Goal: Find specific page/section: Find specific page/section

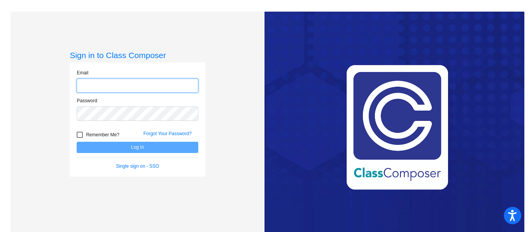
type input "[PERSON_NAME][EMAIL_ADDRESS][PERSON_NAME][DOMAIN_NAME]"
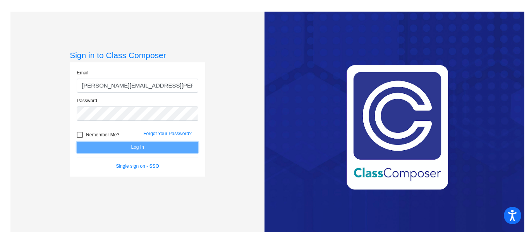
click at [137, 148] on button "Log In" at bounding box center [138, 147] width 122 height 11
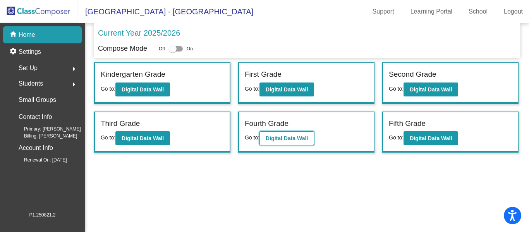
click at [271, 136] on b "Digital Data Wall" at bounding box center [287, 138] width 42 height 6
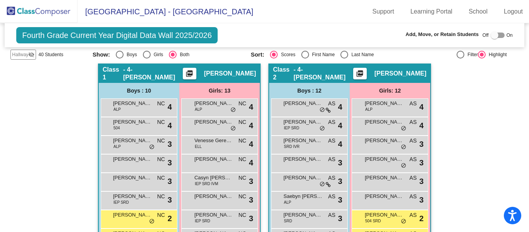
scroll to position [119, 0]
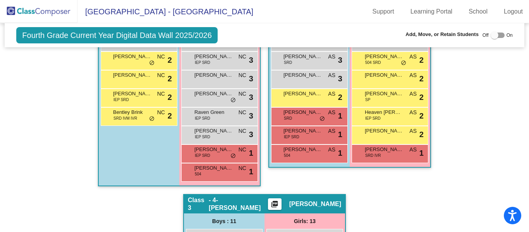
scroll to position [284, 0]
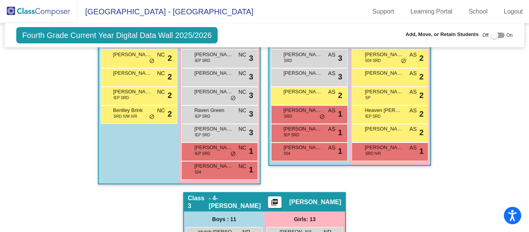
click at [64, 168] on div "Hallway - Hallway Class picture_as_pdf Add Student First Name Last Name Student…" at bounding box center [264, 192] width 508 height 578
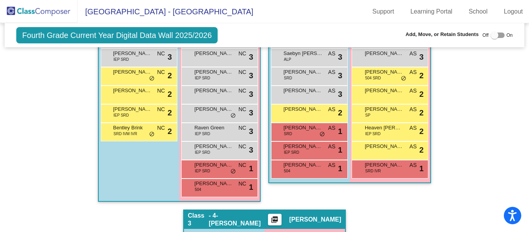
scroll to position [268, 0]
